Goal: Check status: Check status

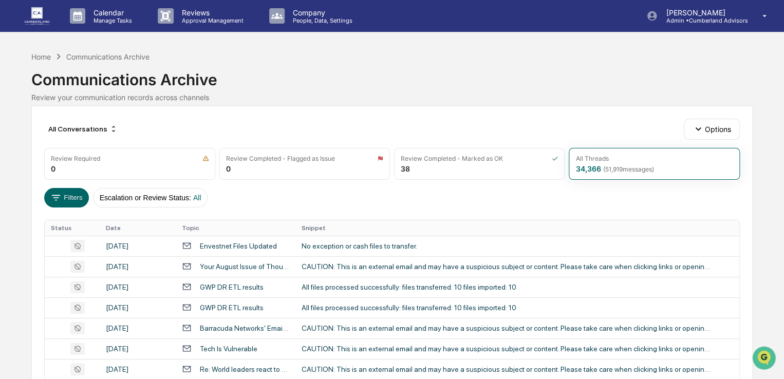
click at [47, 13] on img at bounding box center [37, 15] width 25 height 17
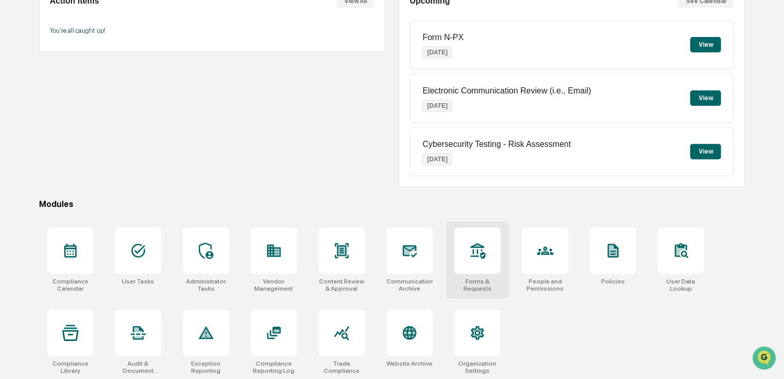
scroll to position [118, 0]
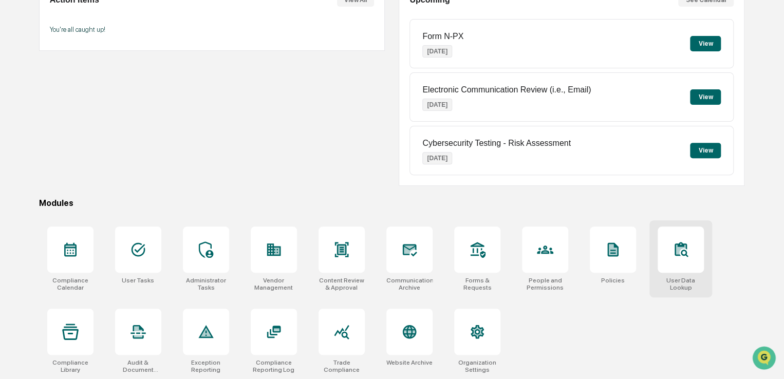
click at [669, 250] on div at bounding box center [681, 250] width 46 height 46
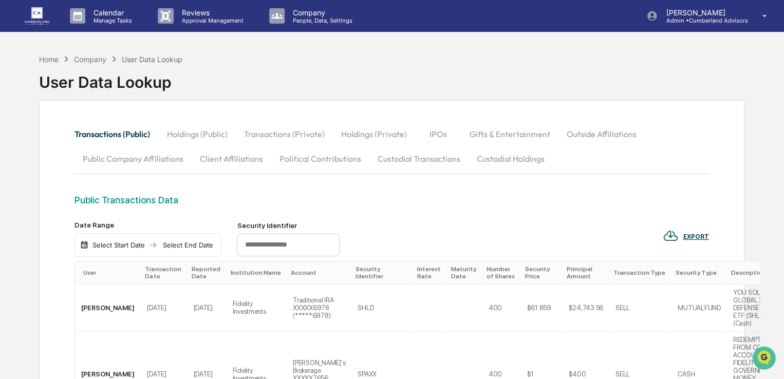
click at [401, 155] on button "Custodial Transactions" at bounding box center [418, 158] width 99 height 25
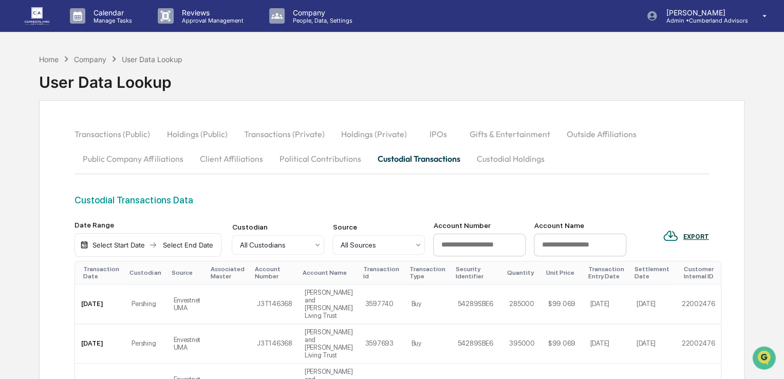
click at [136, 243] on div "Select Start Date" at bounding box center [118, 245] width 57 height 8
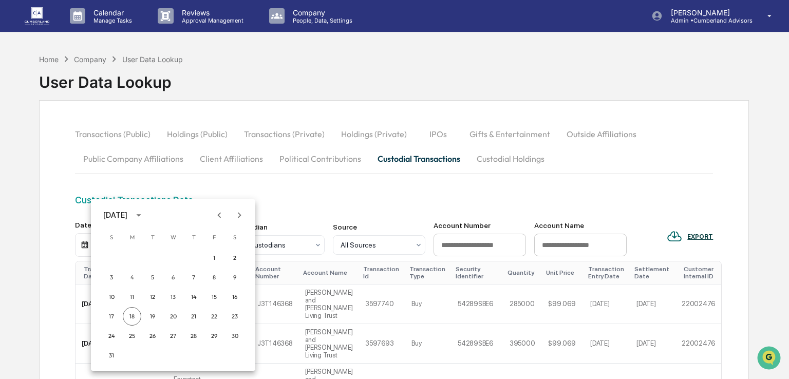
click at [218, 215] on icon "Previous month" at bounding box center [219, 215] width 11 height 11
click at [156, 254] on button "1" at bounding box center [152, 258] width 19 height 19
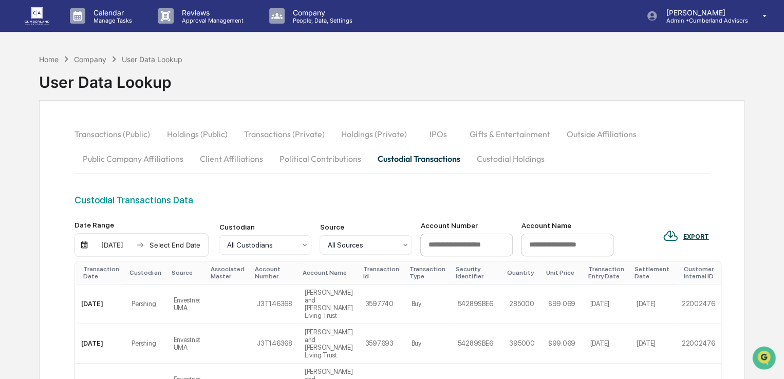
click at [169, 245] on div "Select End Date" at bounding box center [174, 245] width 57 height 8
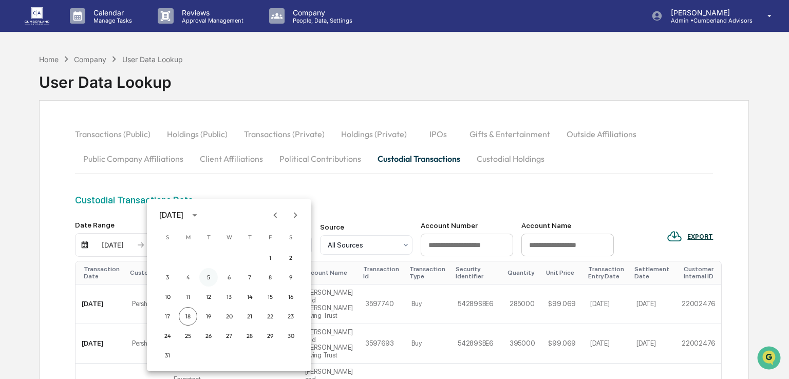
click at [209, 278] on button "5" at bounding box center [208, 277] width 19 height 19
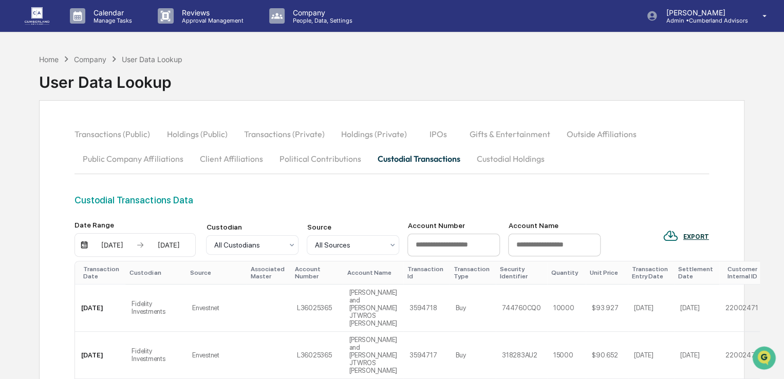
click at [184, 246] on div "[DATE]" at bounding box center [168, 245] width 44 height 8
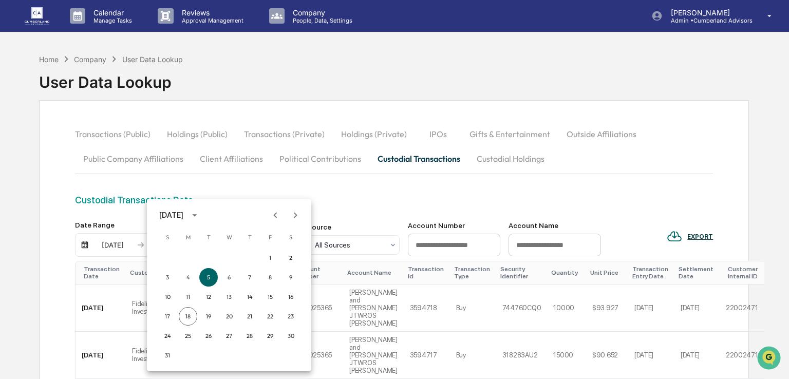
click at [274, 216] on icon "Previous month" at bounding box center [275, 215] width 11 height 11
click at [245, 257] on button "3" at bounding box center [250, 258] width 19 height 19
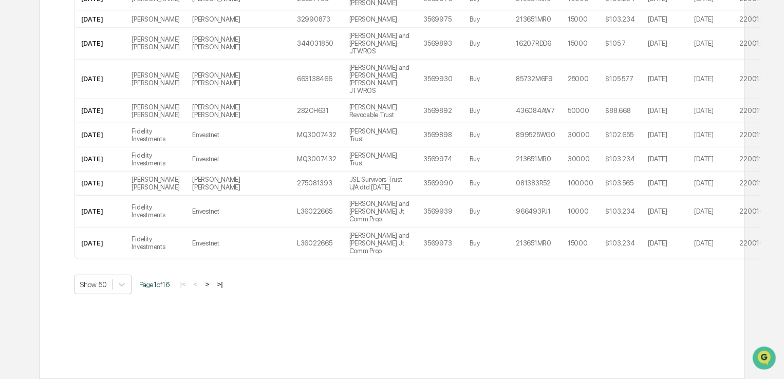
scroll to position [1488, 0]
click at [222, 282] on button ">|" at bounding box center [220, 284] width 12 height 9
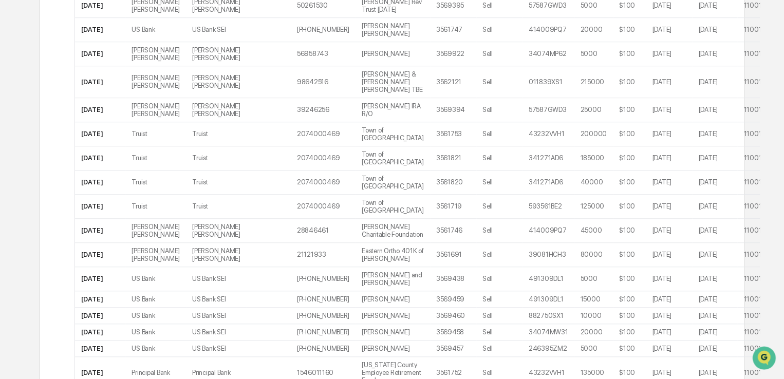
scroll to position [0, 0]
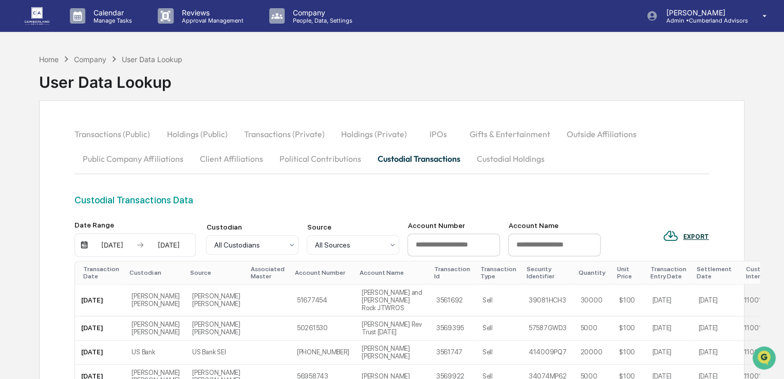
click at [502, 161] on button "Custodial Holdings" at bounding box center [510, 158] width 84 height 25
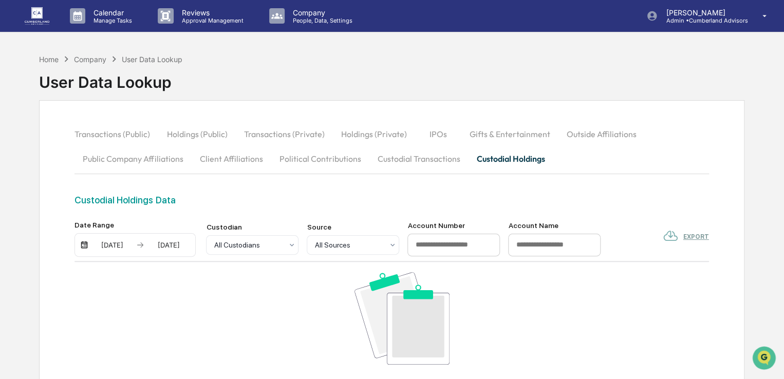
click at [150, 243] on div "[DATE]" at bounding box center [168, 245] width 44 height 8
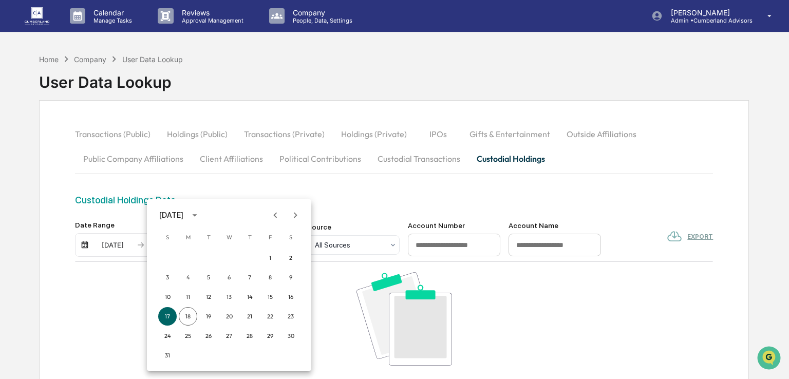
click at [267, 213] on button "Previous month" at bounding box center [276, 216] width 20 height 20
click at [212, 259] on button "1" at bounding box center [208, 258] width 19 height 19
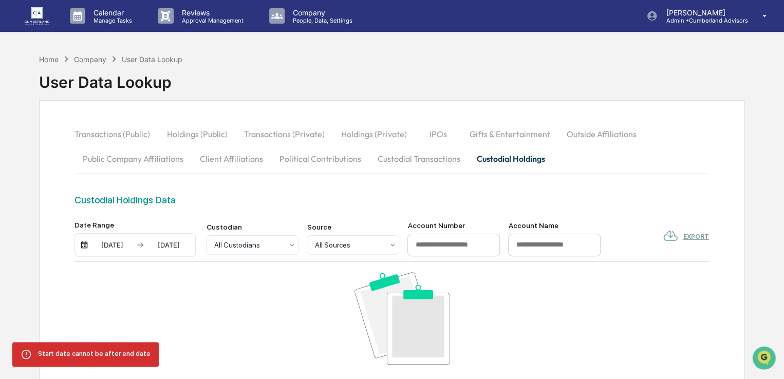
click at [168, 245] on div "[DATE]" at bounding box center [168, 245] width 44 height 8
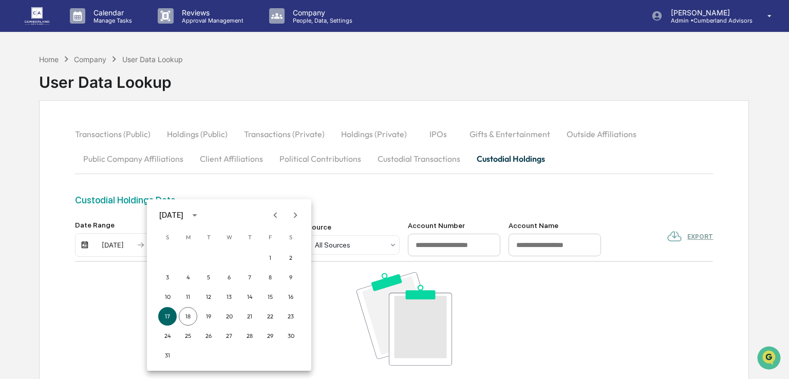
drag, startPoint x: 272, startPoint y: 224, endPoint x: 272, endPoint y: 215, distance: 8.2
click at [272, 222] on button "Previous month" at bounding box center [276, 216] width 20 height 20
click at [209, 257] on button "1" at bounding box center [208, 258] width 19 height 19
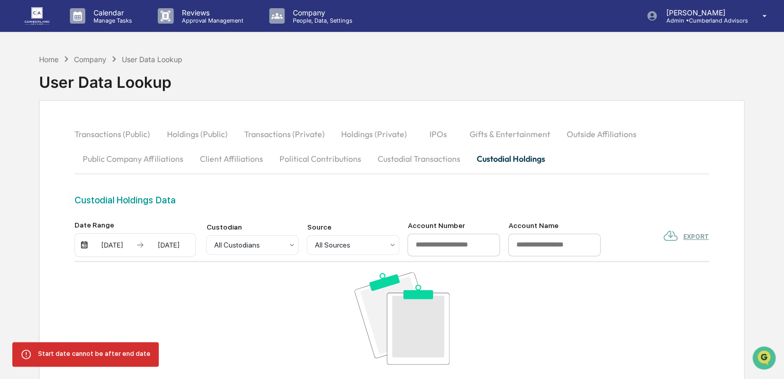
click at [123, 245] on div "[DATE]" at bounding box center [112, 245] width 44 height 8
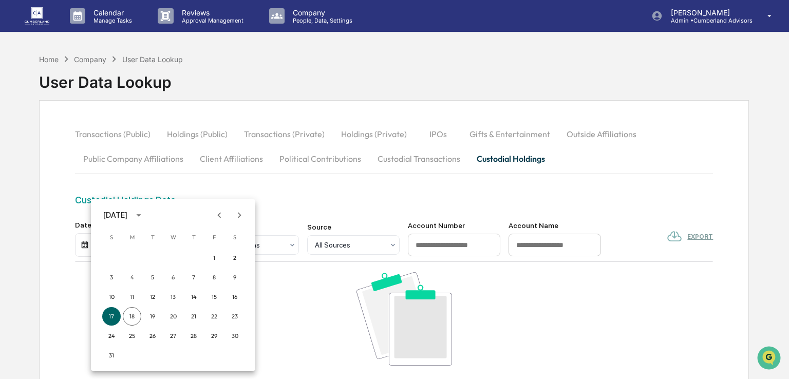
click at [220, 223] on button "Previous month" at bounding box center [220, 216] width 20 height 20
click at [153, 256] on button "1" at bounding box center [152, 258] width 19 height 19
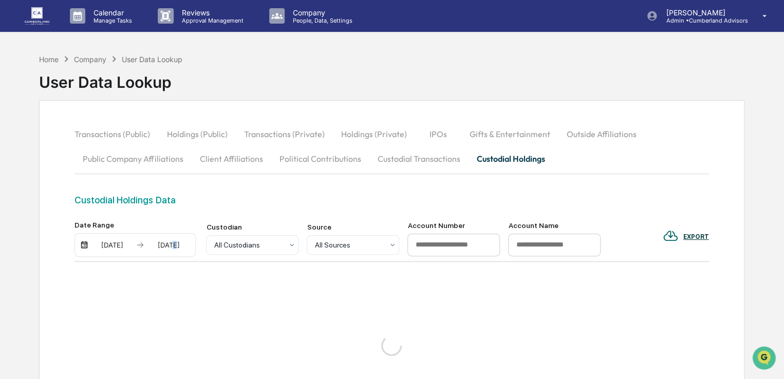
click at [165, 245] on div "[DATE]" at bounding box center [168, 245] width 44 height 8
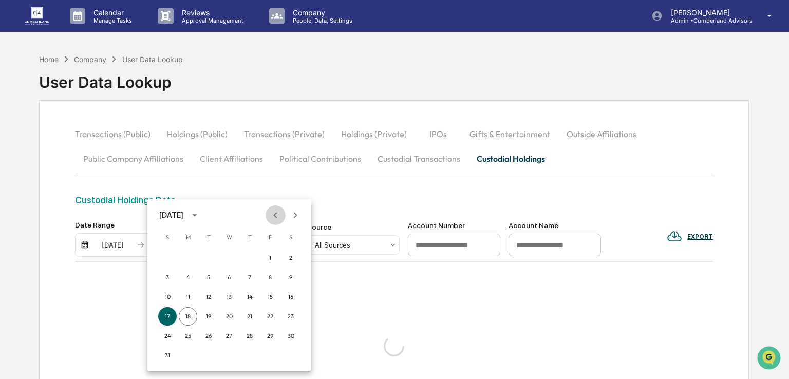
click at [274, 219] on icon "Previous month" at bounding box center [275, 215] width 11 height 11
click at [231, 258] on button "2" at bounding box center [229, 258] width 19 height 19
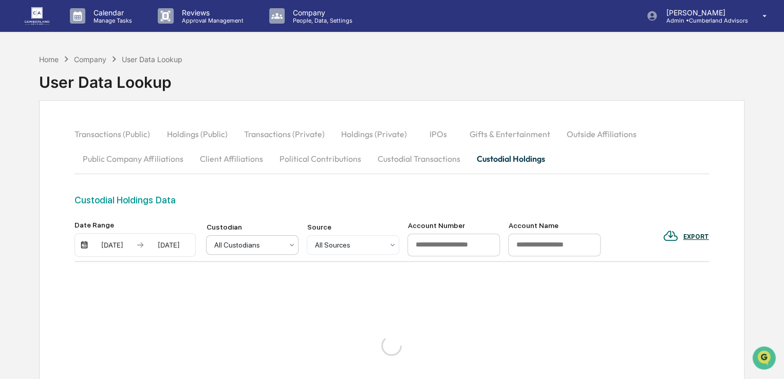
click at [279, 243] on div at bounding box center [248, 245] width 69 height 10
click at [278, 243] on div at bounding box center [248, 245] width 69 height 10
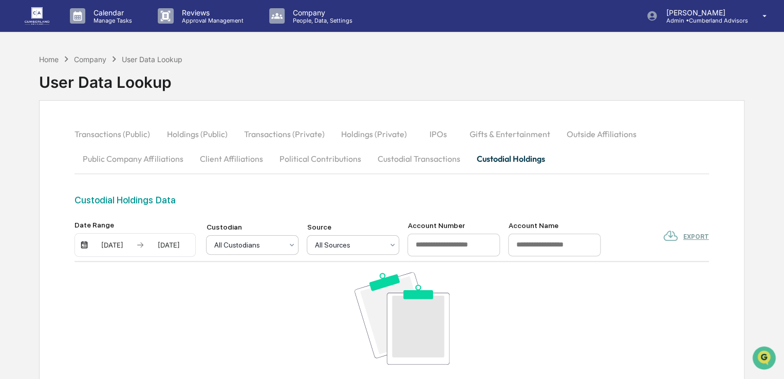
click at [325, 241] on div at bounding box center [349, 245] width 69 height 10
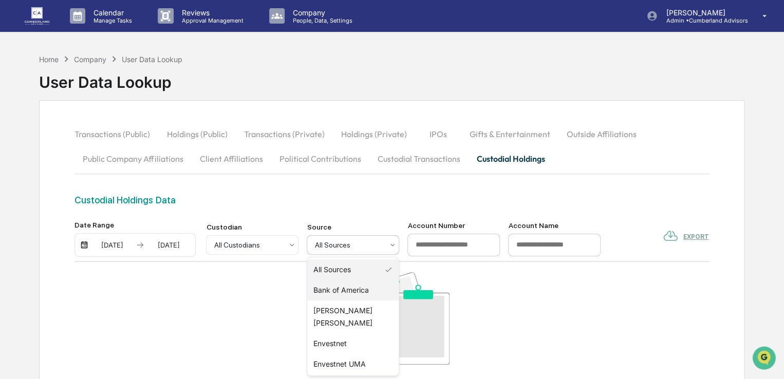
click at [337, 290] on div "Bank of America" at bounding box center [352, 290] width 91 height 21
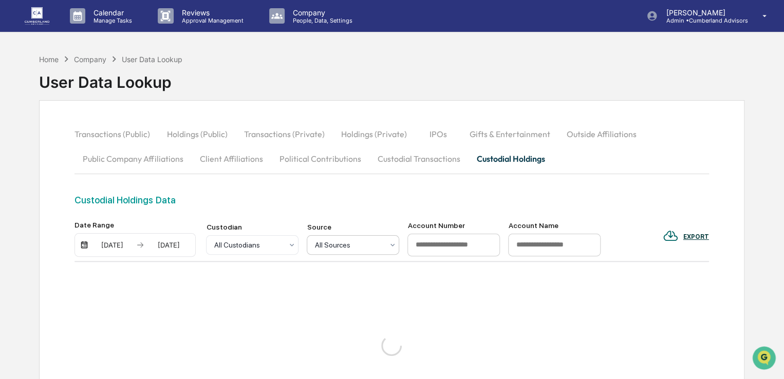
click at [333, 242] on div at bounding box center [349, 245] width 69 height 10
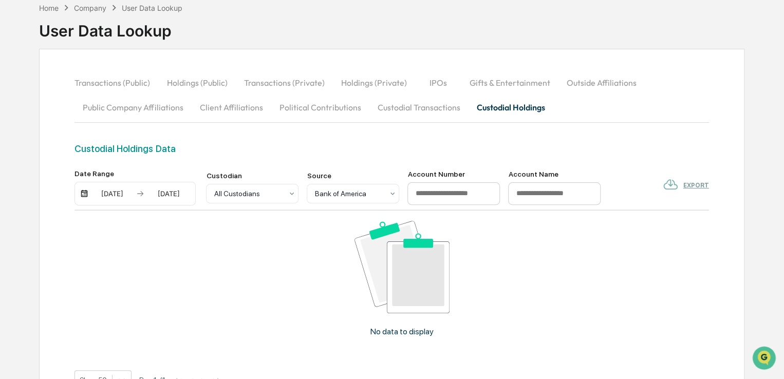
click at [337, 154] on div "Custodial Holdings Data" at bounding box center [392, 148] width 634 height 11
click at [283, 194] on div at bounding box center [248, 194] width 69 height 10
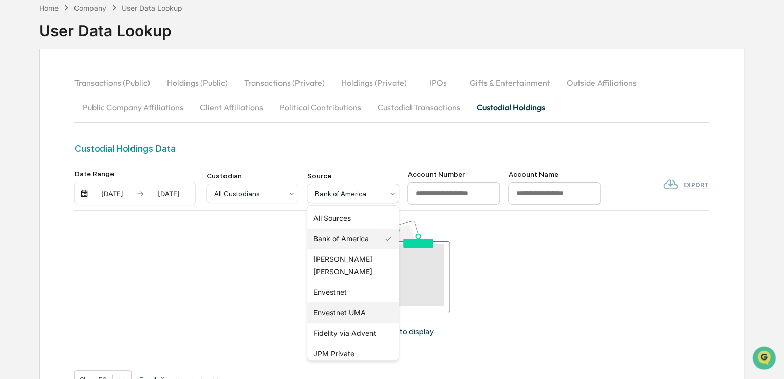
click at [343, 303] on div "Envestnet UMA" at bounding box center [352, 313] width 91 height 21
